Goal: Information Seeking & Learning: Learn about a topic

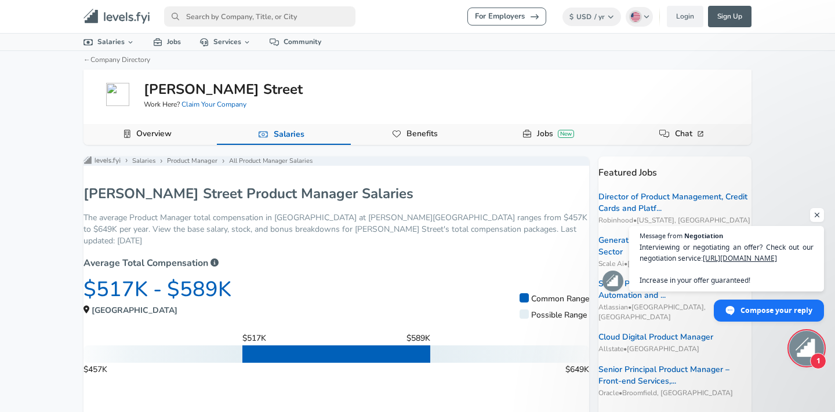
click at [534, 139] on link "Jobs New" at bounding box center [555, 134] width 46 height 20
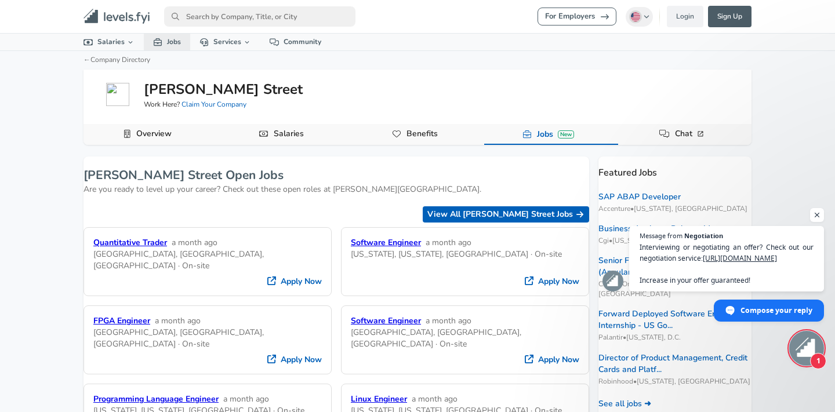
click at [157, 41] on icon at bounding box center [157, 42] width 9 height 8
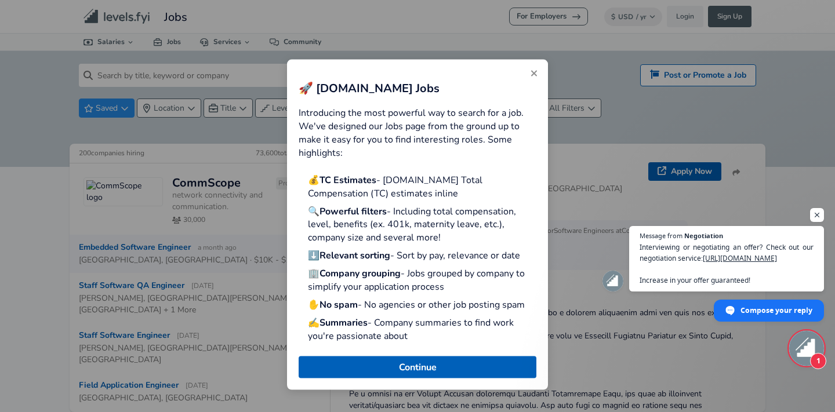
click at [537, 67] on button "Close" at bounding box center [534, 73] width 19 height 19
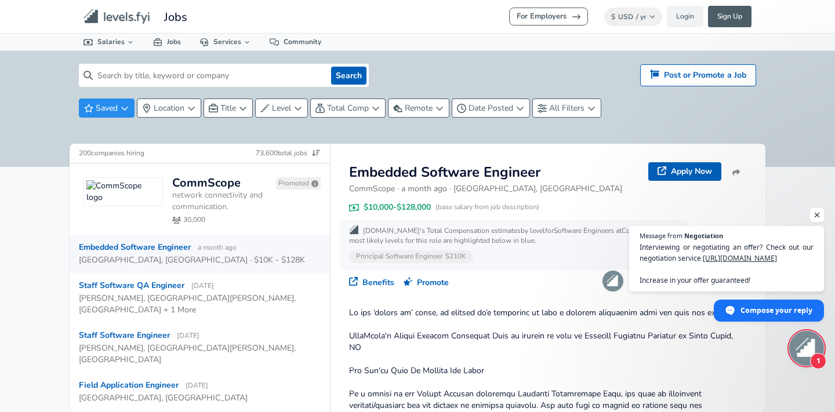
click at [820, 214] on span "Open chat" at bounding box center [817, 215] width 14 height 14
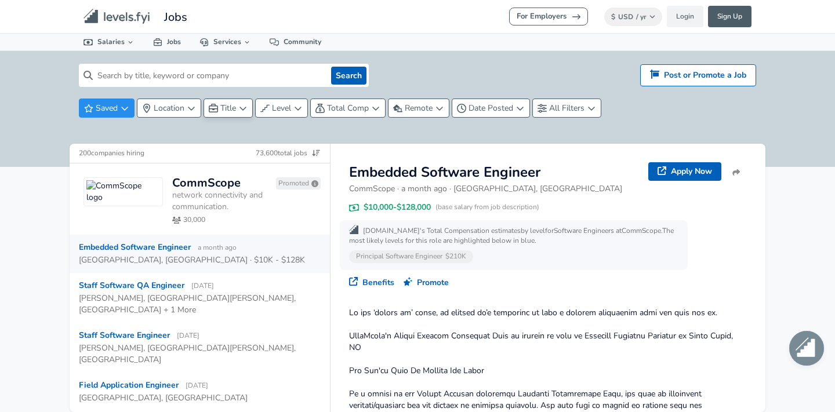
click at [224, 110] on span "Title" at bounding box center [228, 108] width 16 height 11
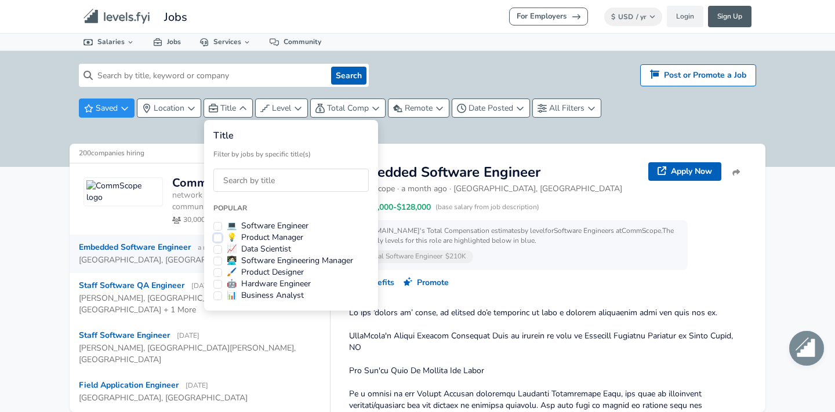
click at [215, 237] on button "💡 Product Manager" at bounding box center [217, 238] width 9 height 9
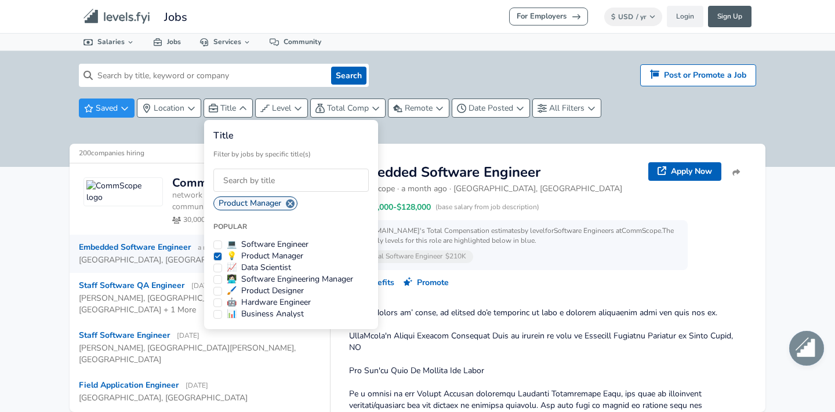
click at [227, 136] on p "Title" at bounding box center [290, 135] width 155 height 13
click at [274, 108] on html "For Employers $ USD / yr Change Login Sign Up All Data By Location By Company B…" at bounding box center [417, 206] width 835 height 412
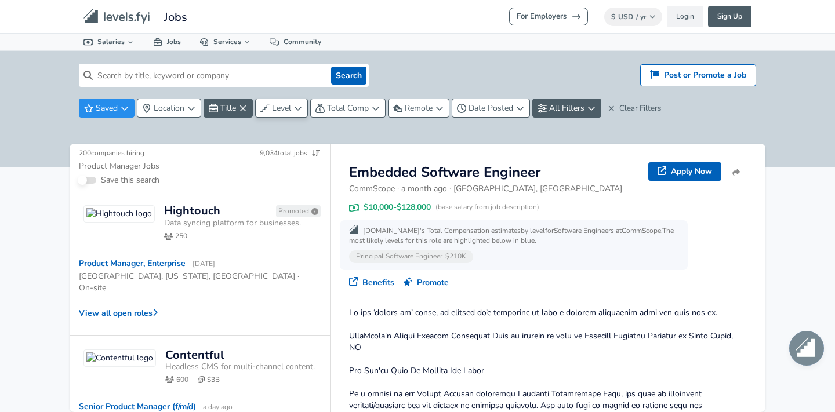
click at [282, 108] on span "Level" at bounding box center [281, 108] width 19 height 11
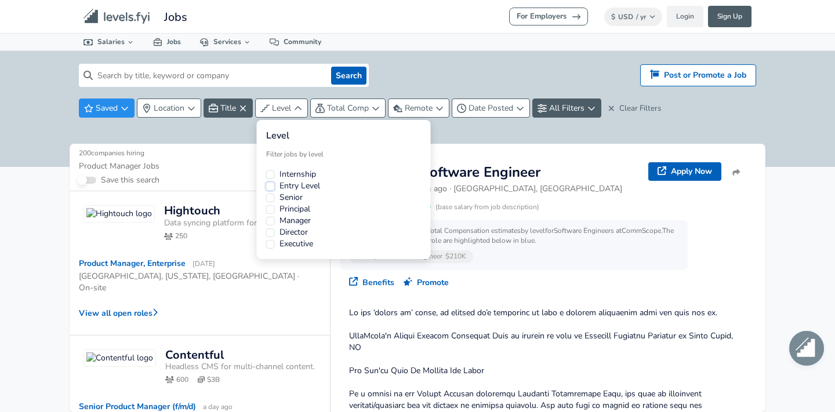
click at [270, 185] on button "Entry Level" at bounding box center [270, 186] width 9 height 9
click at [20, 199] on html "For Employers $ USD / yr Change Login Sign Up All Data By Location By Company B…" at bounding box center [417, 206] width 835 height 412
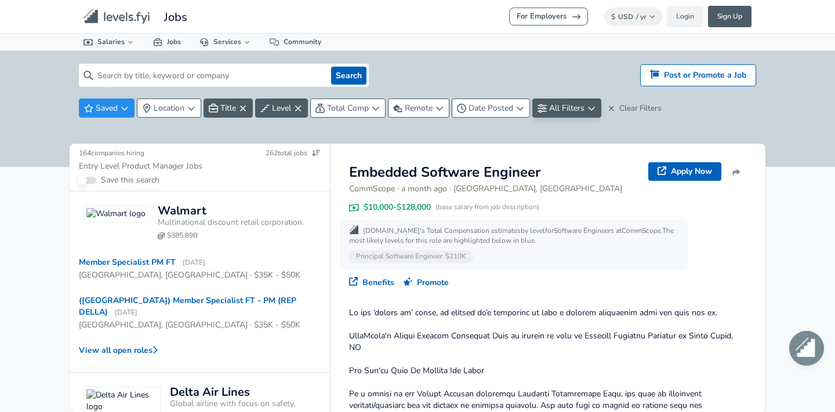
click at [559, 107] on span "All Filters" at bounding box center [566, 108] width 35 height 11
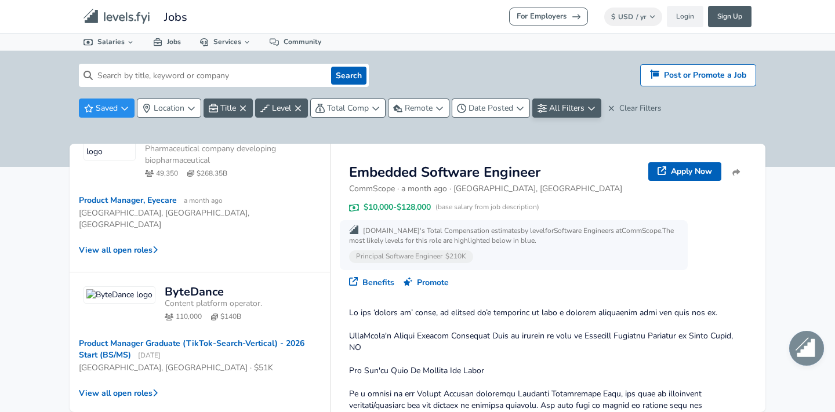
scroll to position [583, 0]
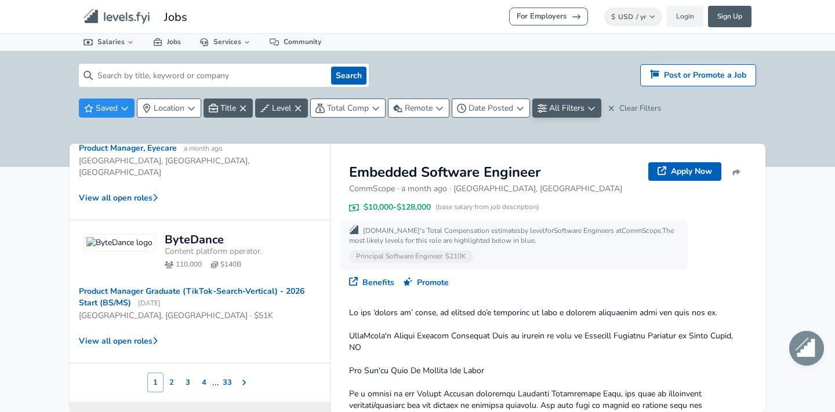
click at [565, 112] on span "All Filters" at bounding box center [566, 108] width 35 height 11
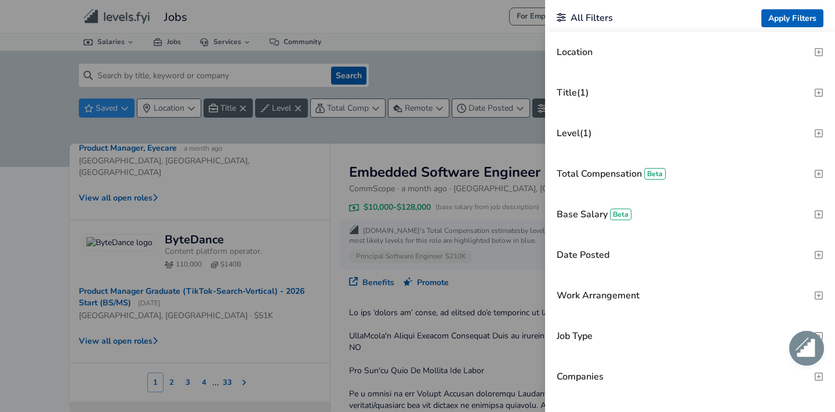
click at [612, 170] on h3 "Total Compensation Beta" at bounding box center [611, 174] width 109 height 13
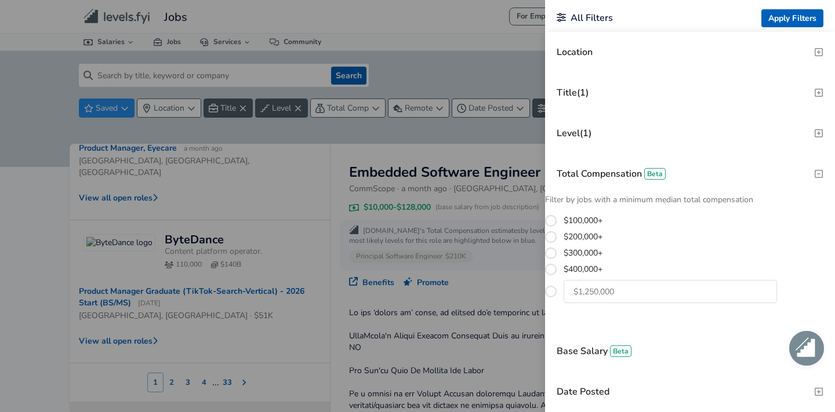
click at [612, 171] on h3 "Total Compensation Beta" at bounding box center [611, 174] width 109 height 13
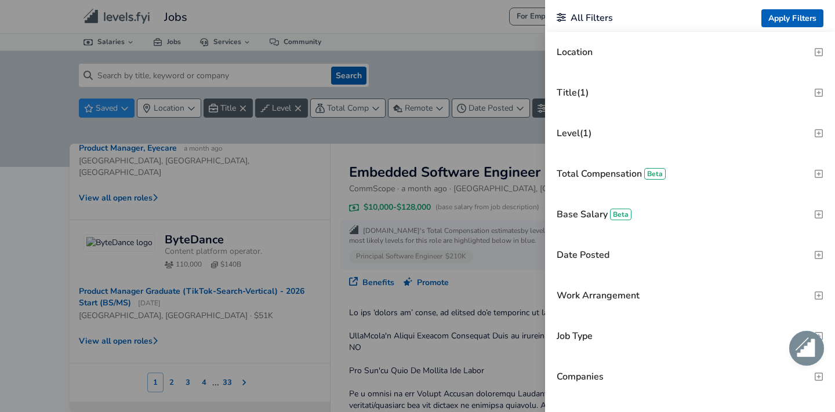
click at [591, 58] on h3 "Location" at bounding box center [575, 52] width 36 height 13
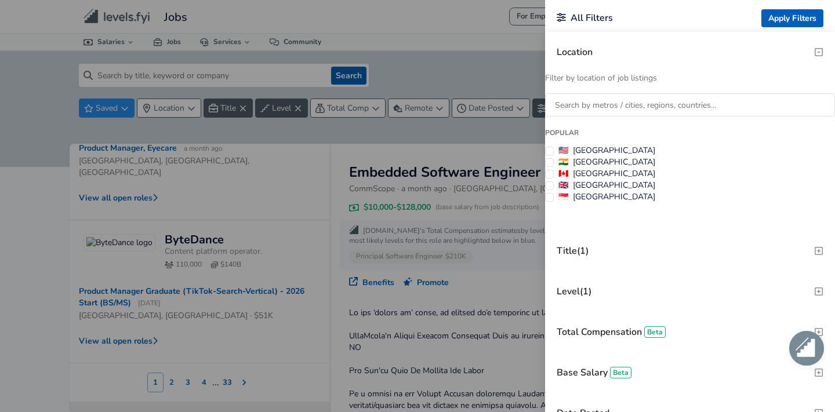
click at [584, 150] on label "🇺🇸 [GEOGRAPHIC_DATA]" at bounding box center [606, 151] width 97 height 12
click at [554, 150] on button "🇺🇸 [GEOGRAPHIC_DATA]" at bounding box center [549, 151] width 9 height 9
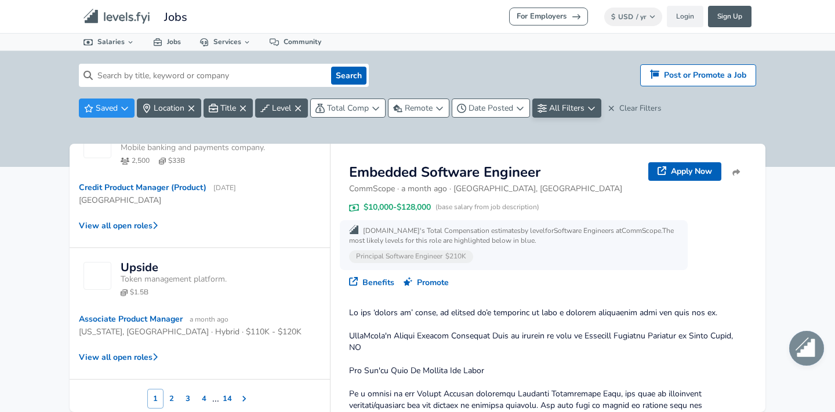
scroll to position [621, 0]
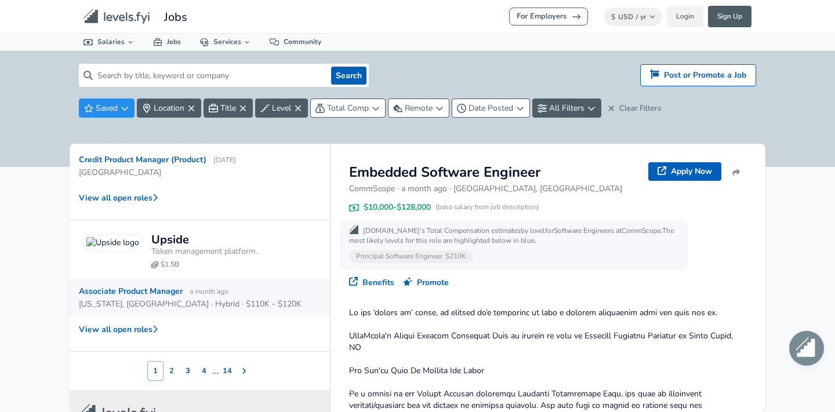
click at [264, 297] on div "[US_STATE], [GEOGRAPHIC_DATA] · Hybrid · $110K - $120K" at bounding box center [195, 303] width 232 height 13
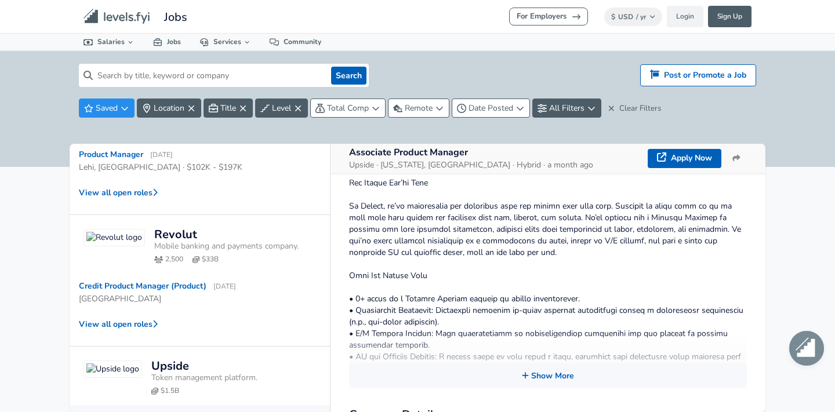
scroll to position [621, 0]
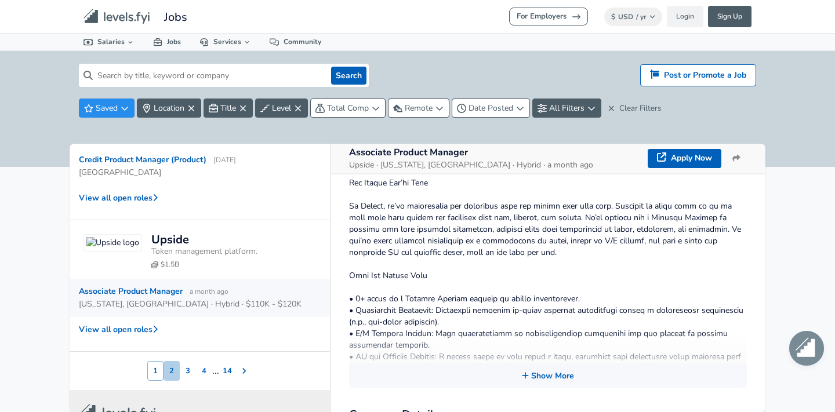
click at [170, 361] on button "2" at bounding box center [171, 371] width 16 height 20
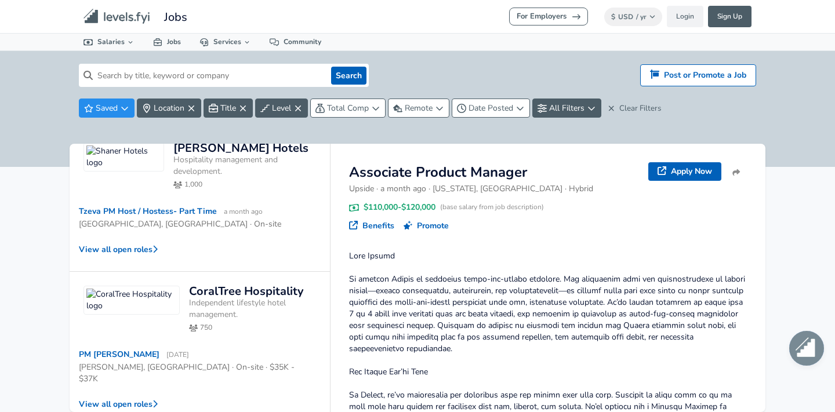
scroll to position [621, 0]
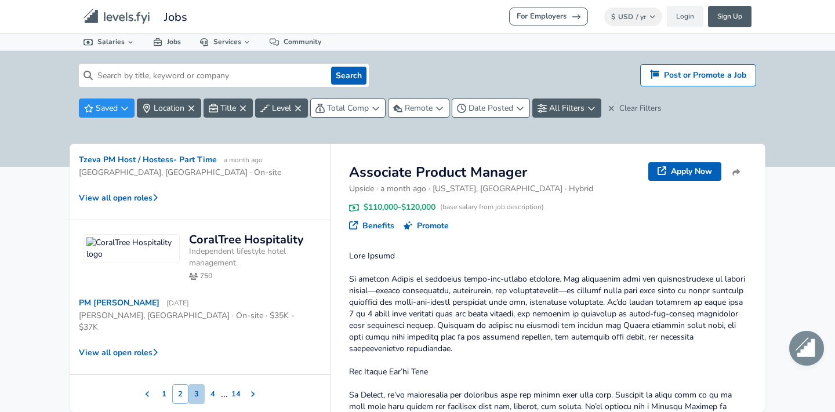
click at [197, 384] on button "3" at bounding box center [196, 394] width 16 height 20
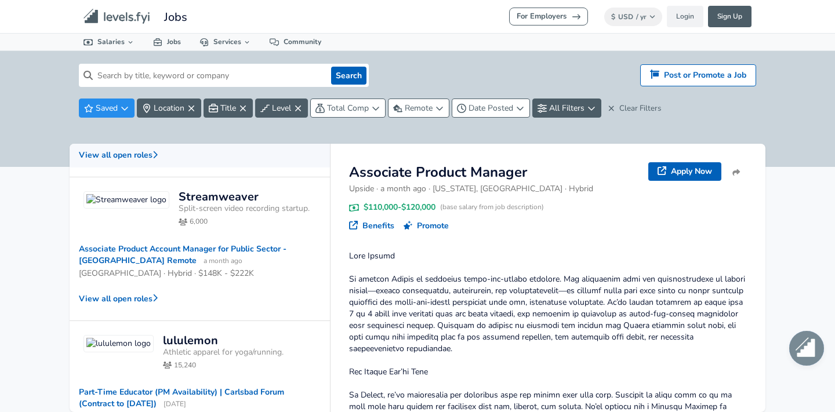
scroll to position [148, 0]
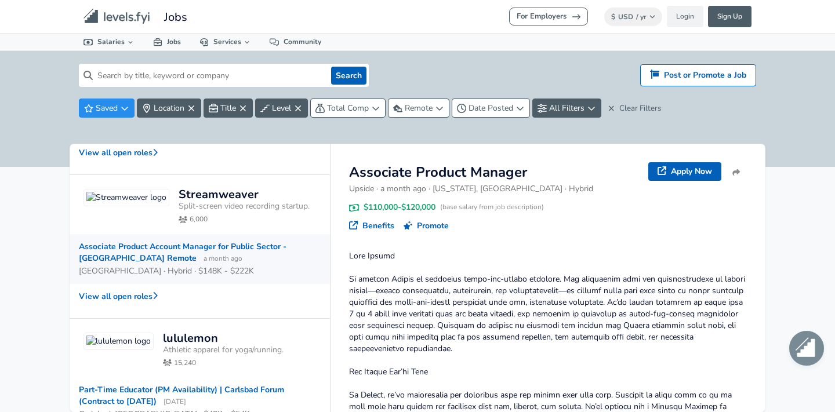
click at [227, 267] on div "[GEOGRAPHIC_DATA] · Hybrid · $148K - $222K" at bounding box center [195, 270] width 232 height 13
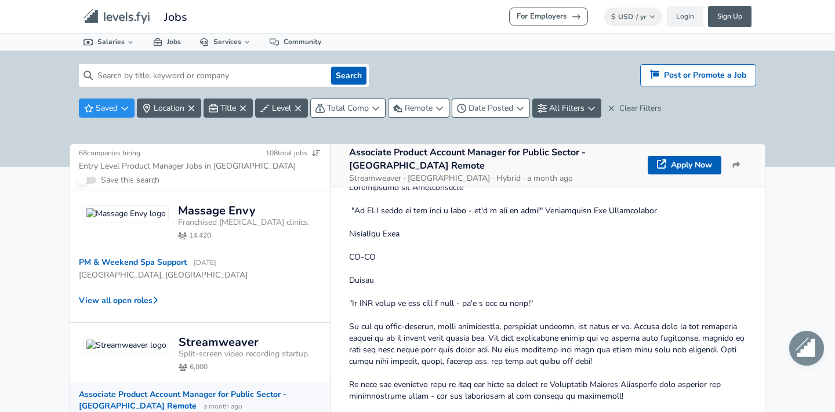
scroll to position [231, 0]
